Goal: Transaction & Acquisition: Purchase product/service

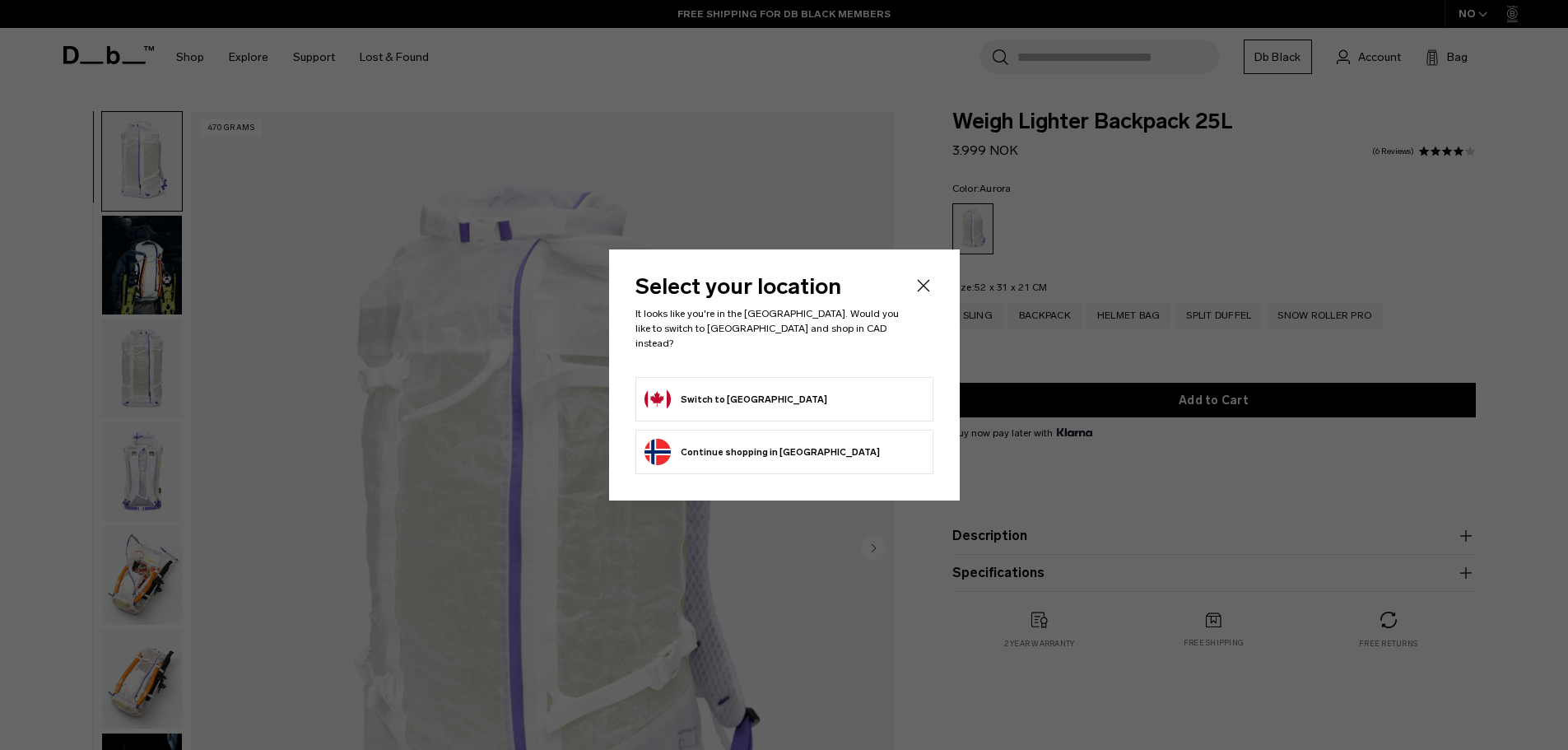
click at [762, 399] on form "Switch to Canada" at bounding box center [784, 399] width 280 height 26
click at [656, 392] on button "Switch to Canada" at bounding box center [736, 399] width 183 height 26
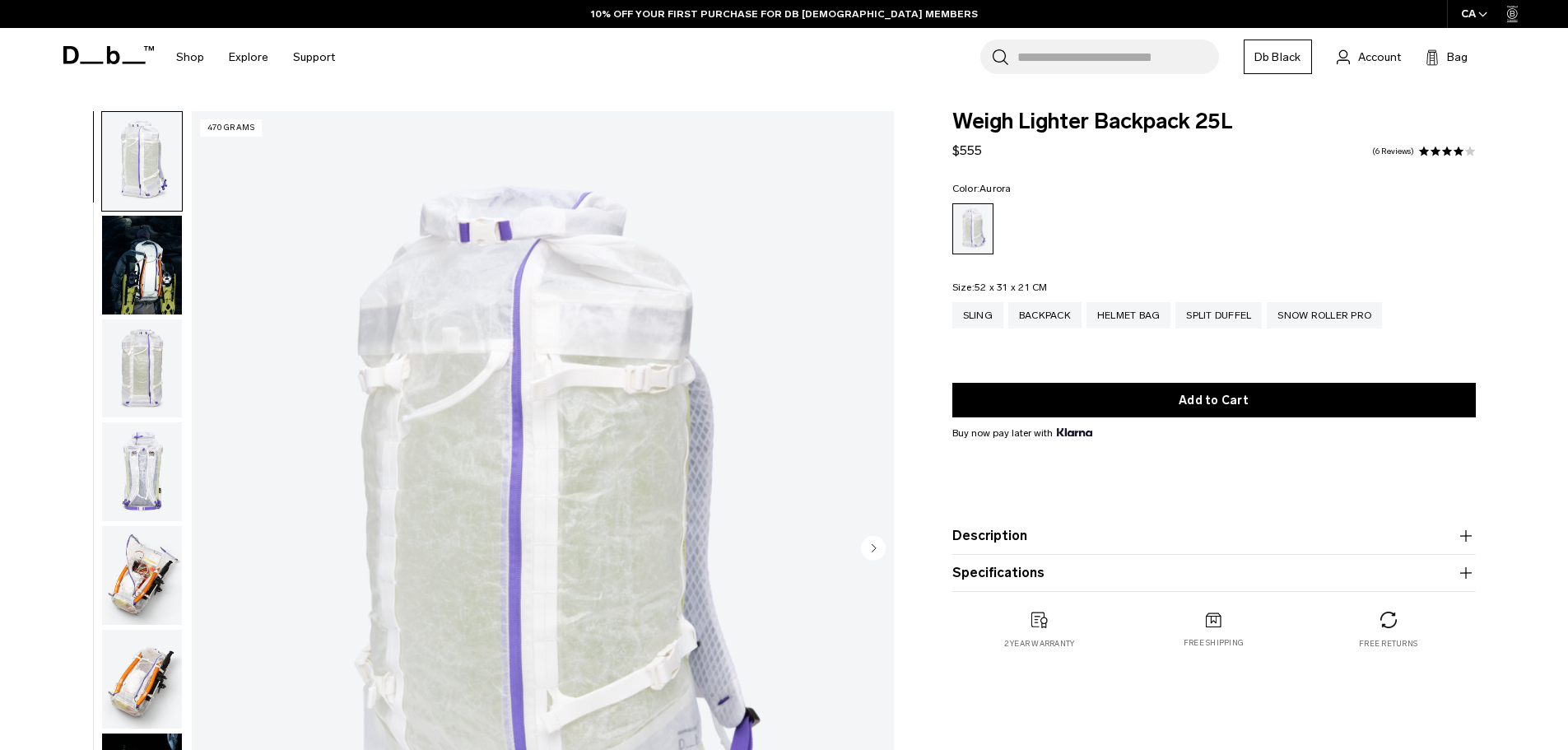
click at [135, 265] on img "button" at bounding box center [141, 265] width 80 height 99
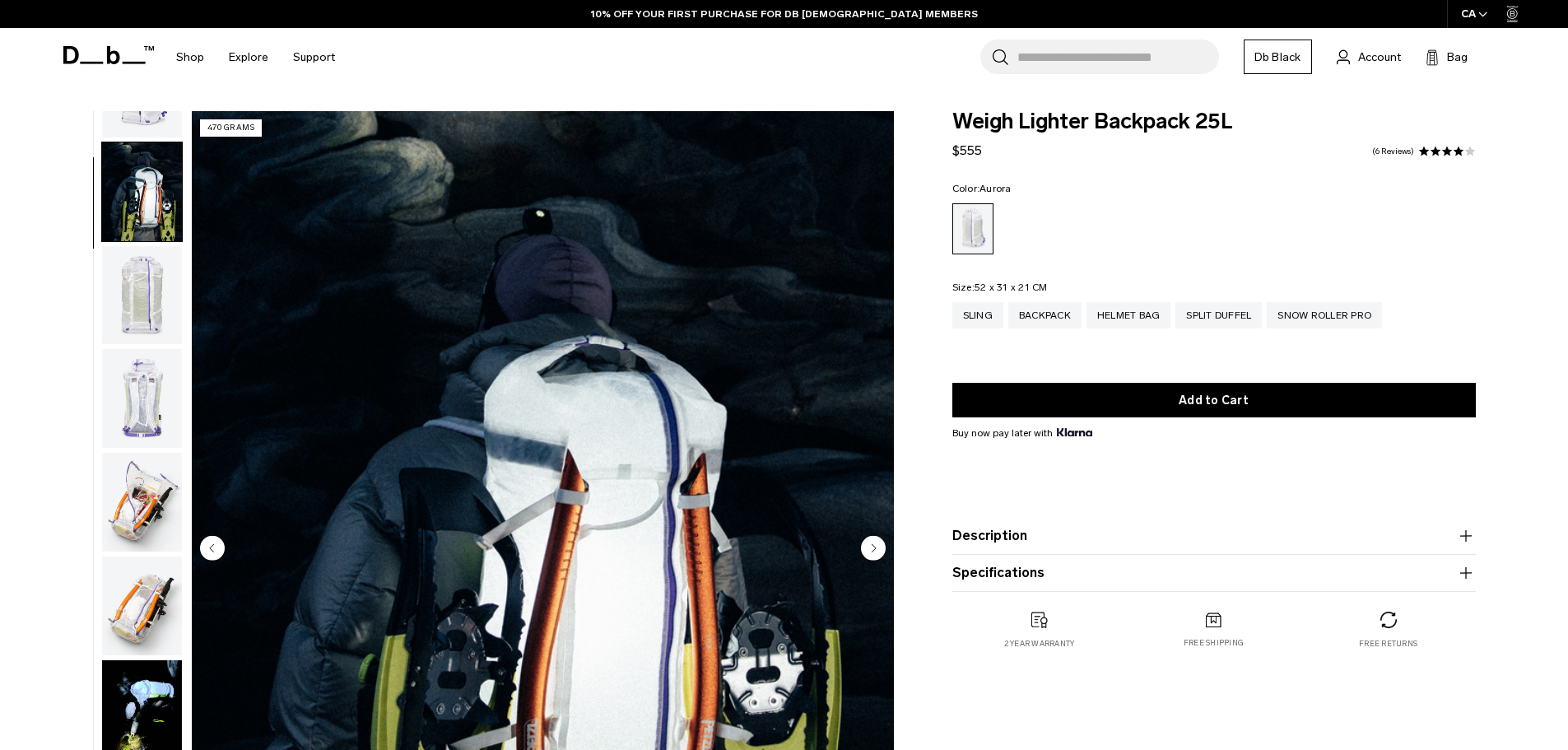
scroll to position [103, 0]
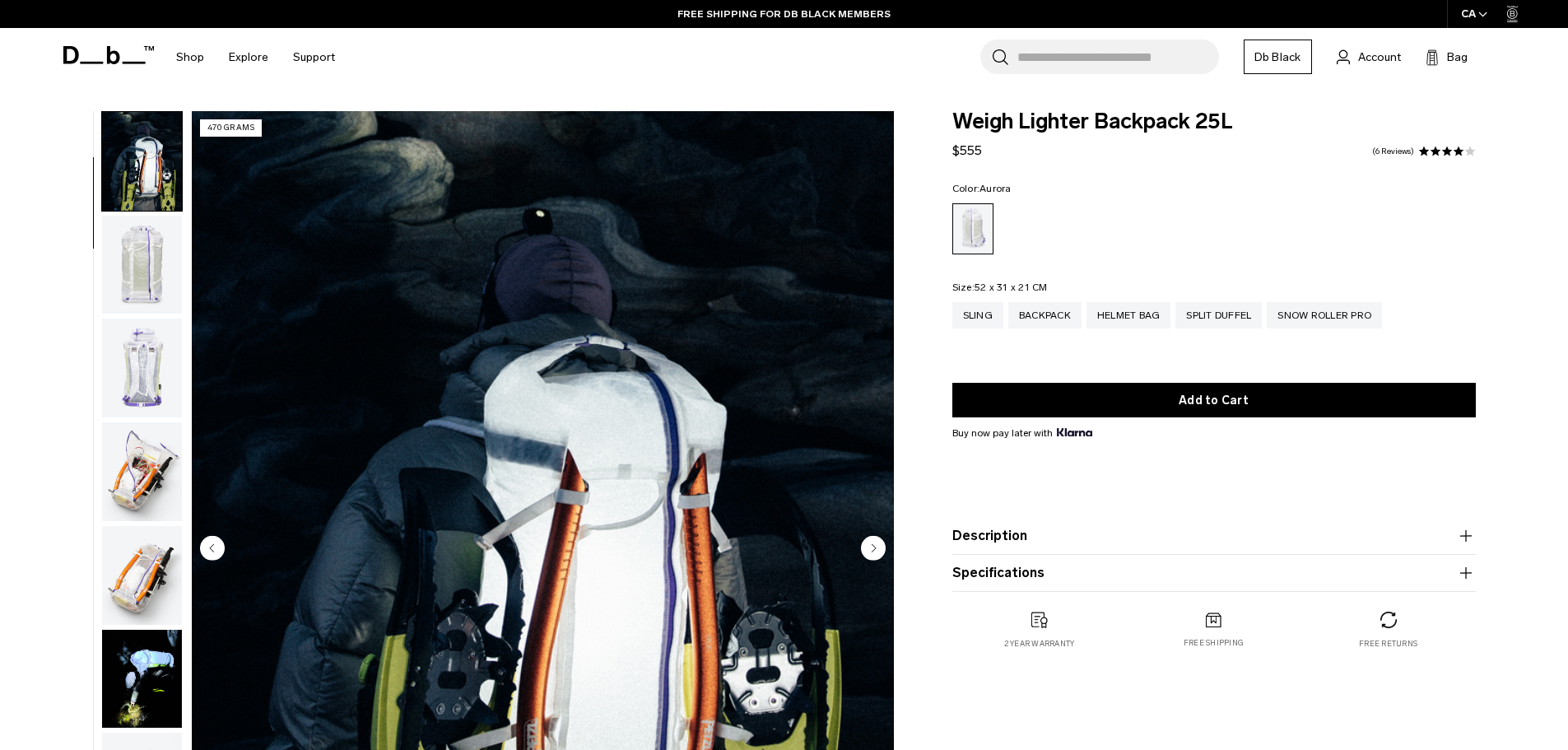
click at [144, 258] on img "button" at bounding box center [141, 265] width 80 height 99
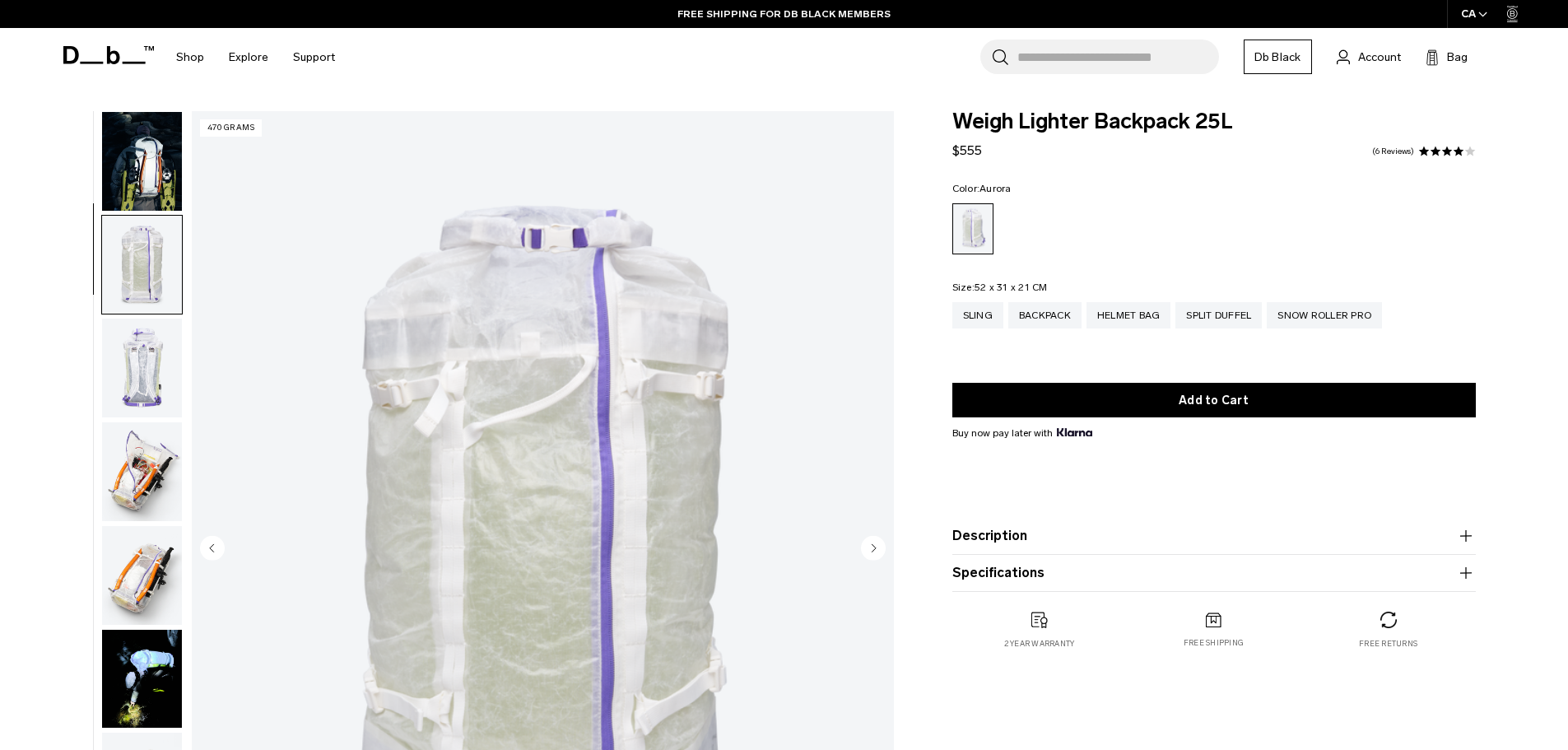
scroll to position [208, 0]
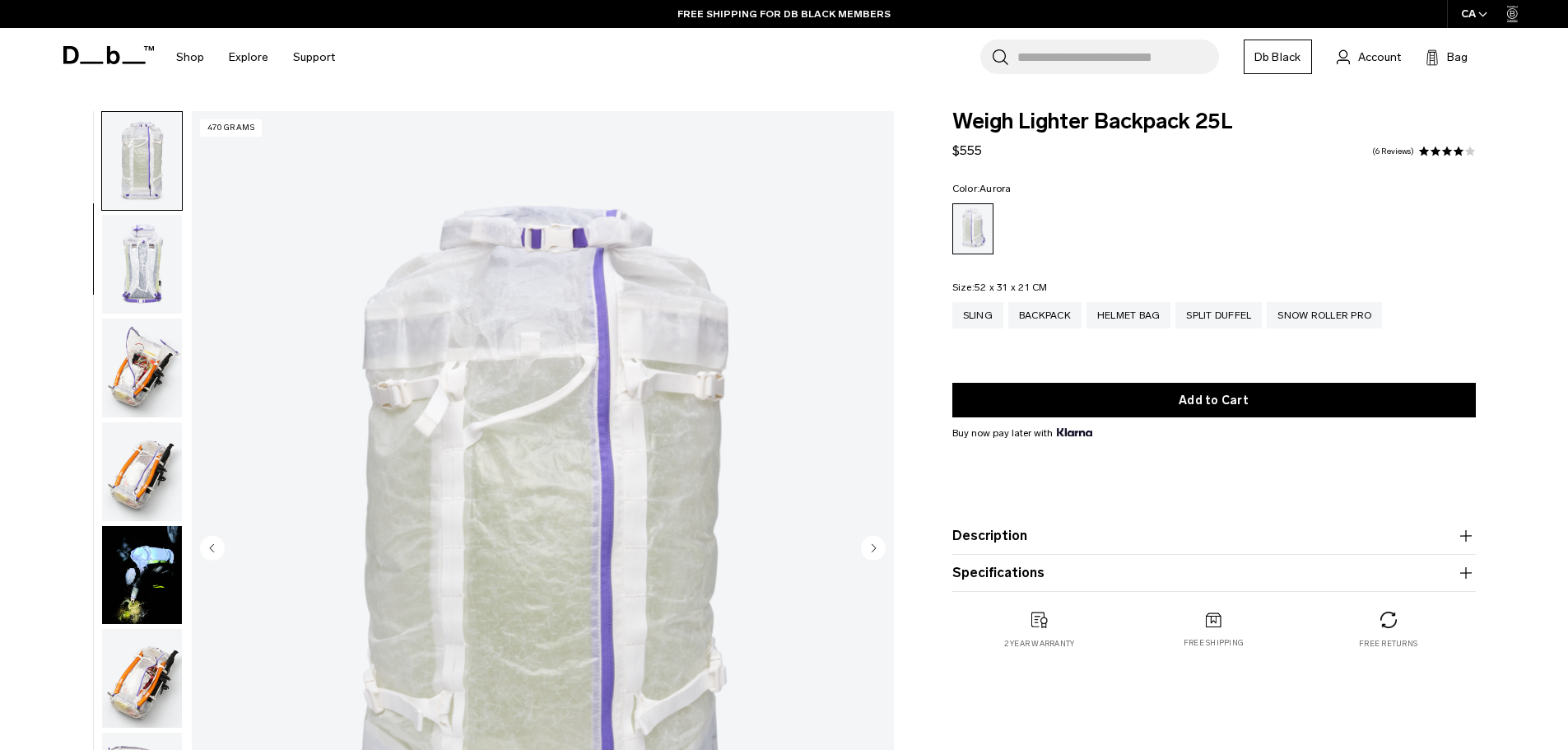
click at [159, 247] on img "button" at bounding box center [141, 264] width 80 height 99
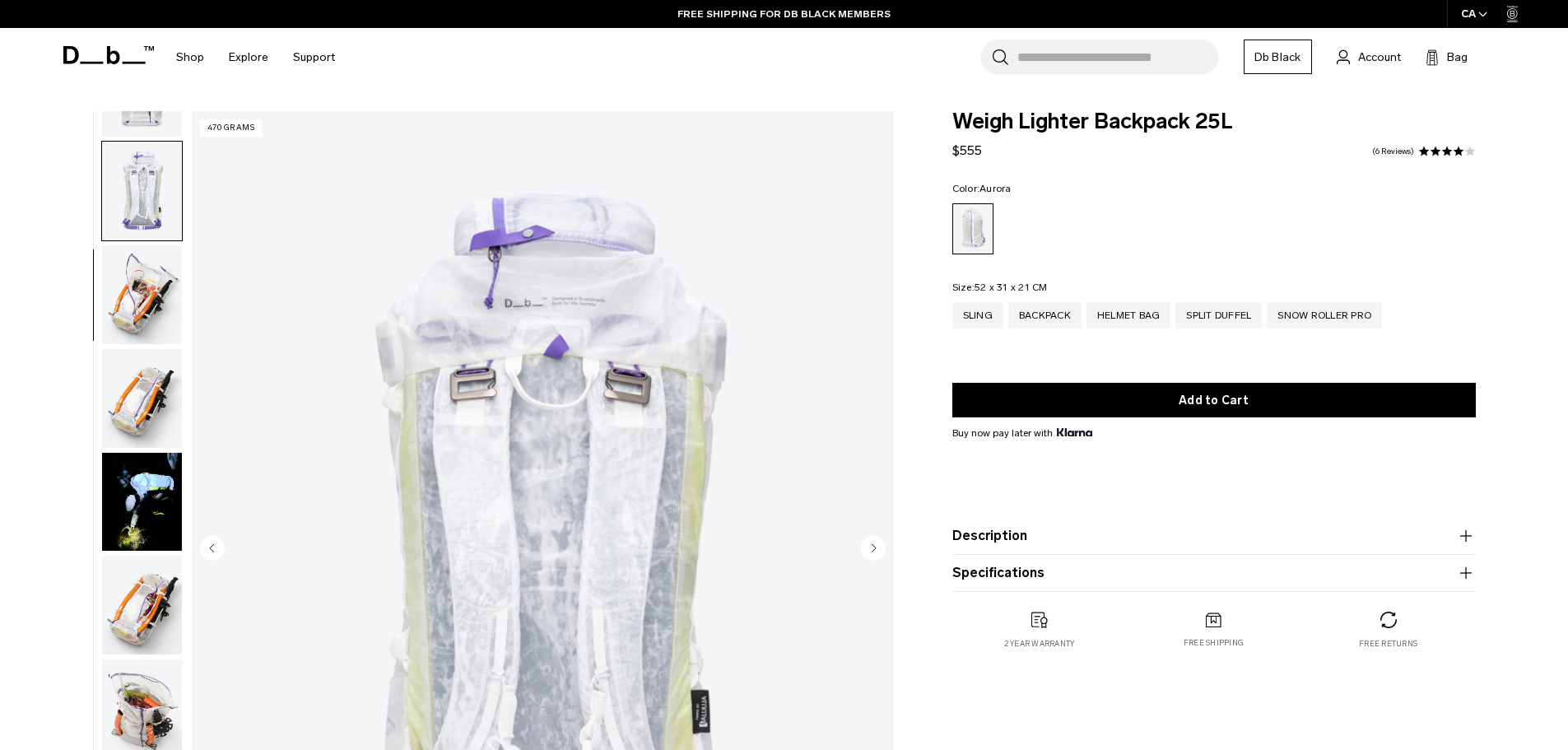
scroll to position [310, 0]
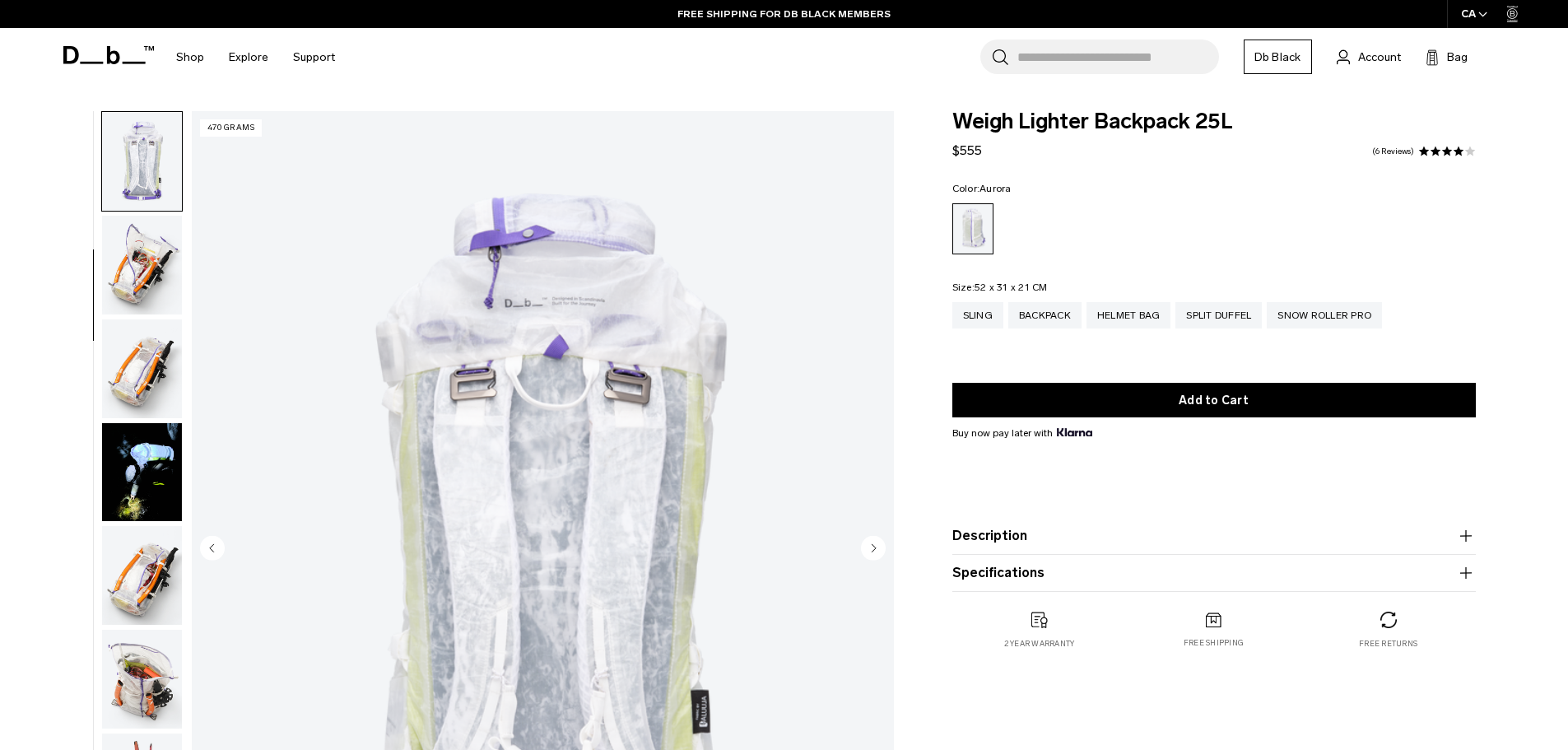
click at [162, 363] on img "button" at bounding box center [141, 369] width 80 height 99
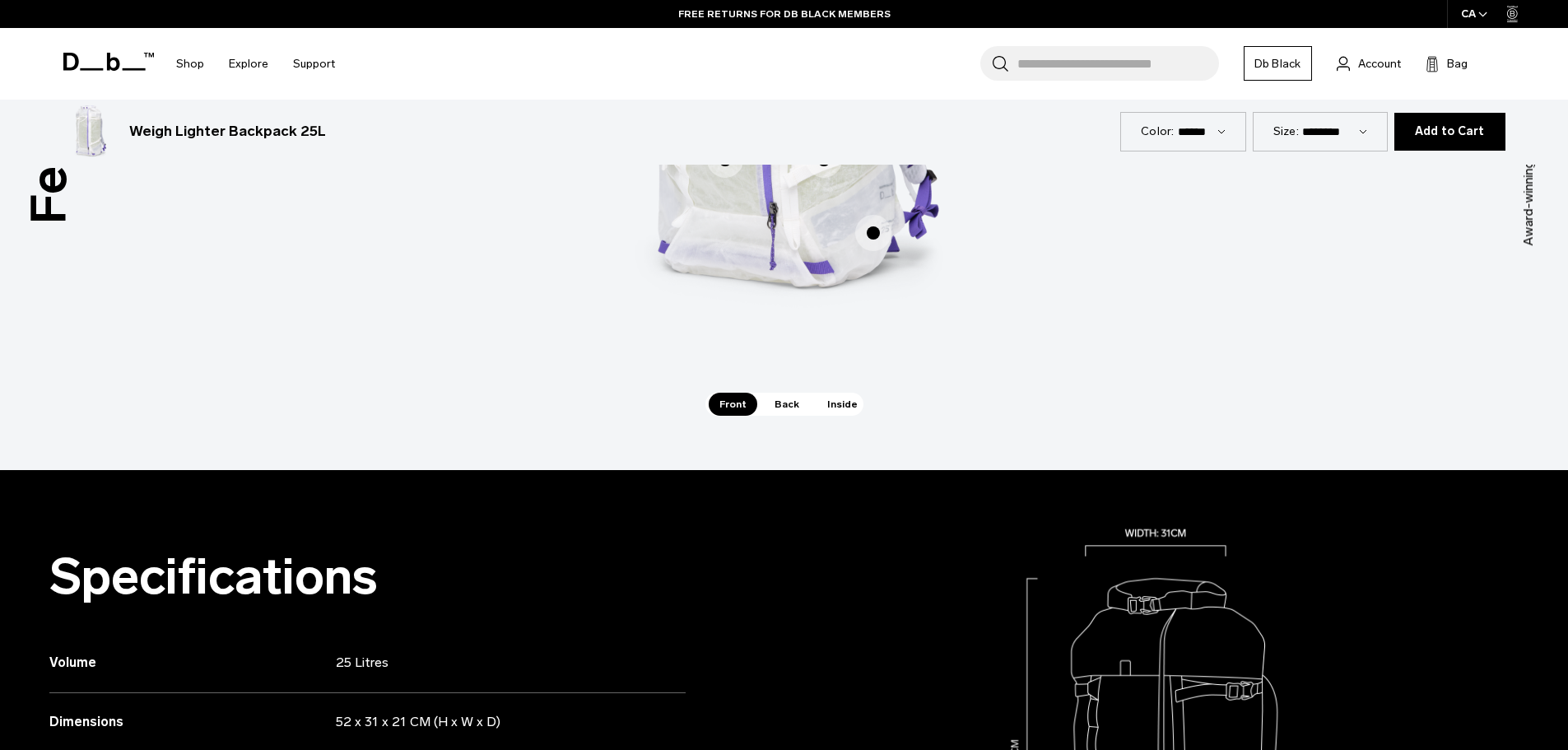
scroll to position [1564, 0]
